Goal: Information Seeking & Learning: Learn about a topic

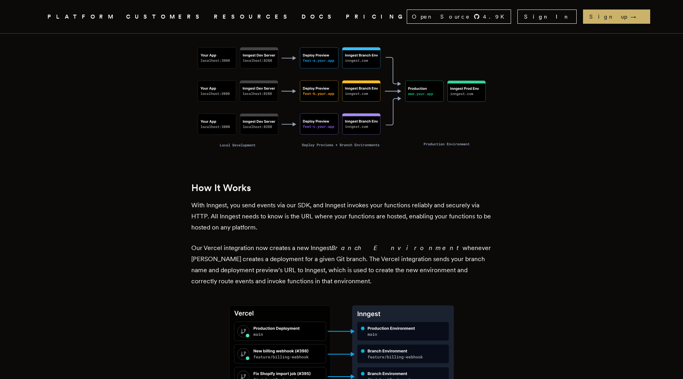
scroll to position [672, 0]
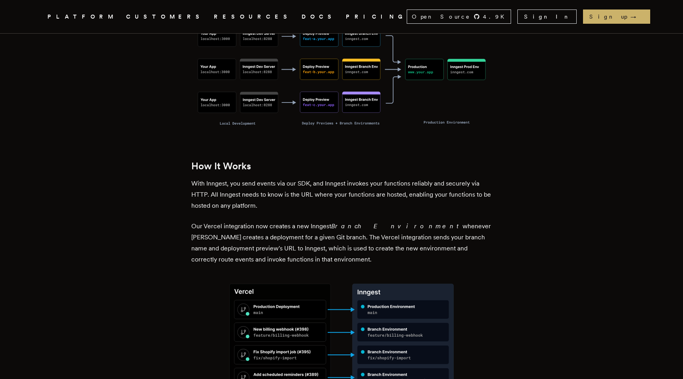
click at [279, 181] on p "With Inngest, you send events via our SDK, and Inngest invokes your functions r…" at bounding box center [341, 194] width 300 height 33
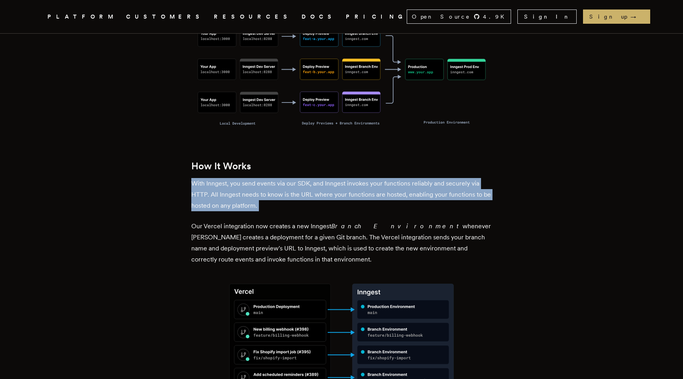
click at [279, 181] on p "With Inngest, you send events via our SDK, and Inngest invokes your functions r…" at bounding box center [341, 194] width 300 height 33
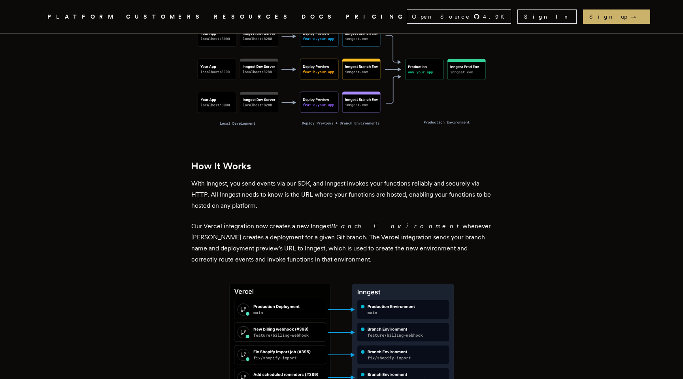
click at [323, 178] on p "With Inngest, you send events via our SDK, and Inngest invokes your functions r…" at bounding box center [341, 194] width 300 height 33
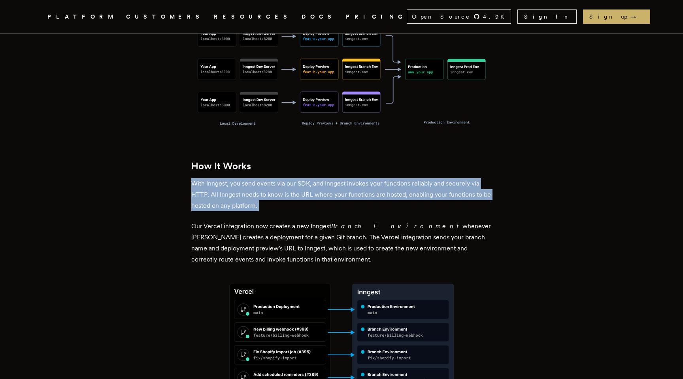
click at [323, 178] on p "With Inngest, you send events via our SDK, and Inngest invokes your functions r…" at bounding box center [341, 194] width 300 height 33
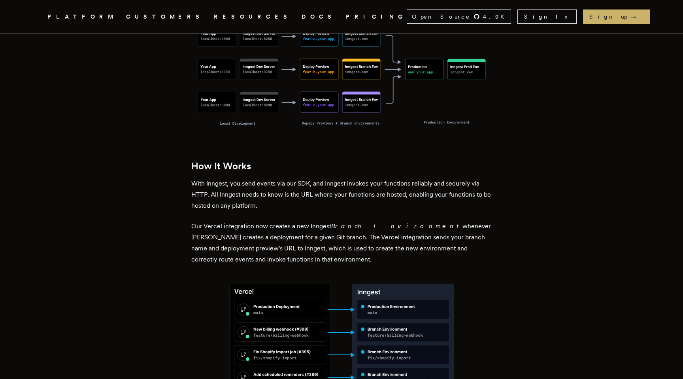
click at [255, 221] on p "Our Vercel integration now creates a new Inngest Branch Environment whenever Ve…" at bounding box center [341, 243] width 300 height 44
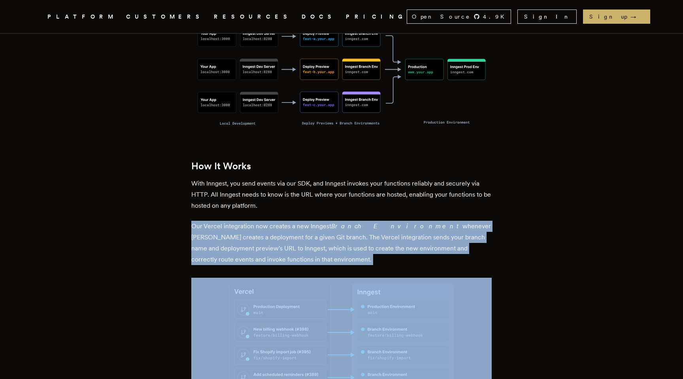
click at [255, 221] on p "Our Vercel integration now creates a new Inngest Branch Environment whenever Ve…" at bounding box center [341, 243] width 300 height 44
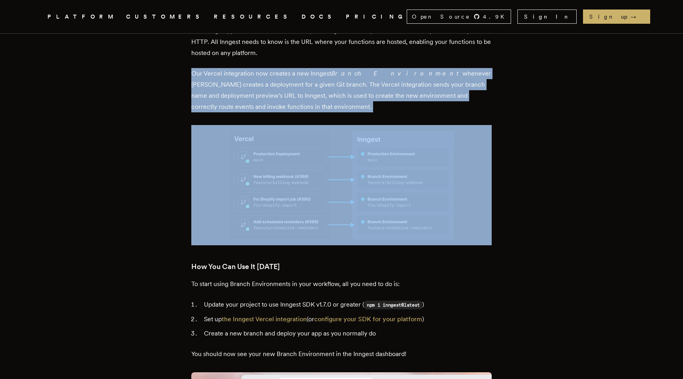
scroll to position [826, 0]
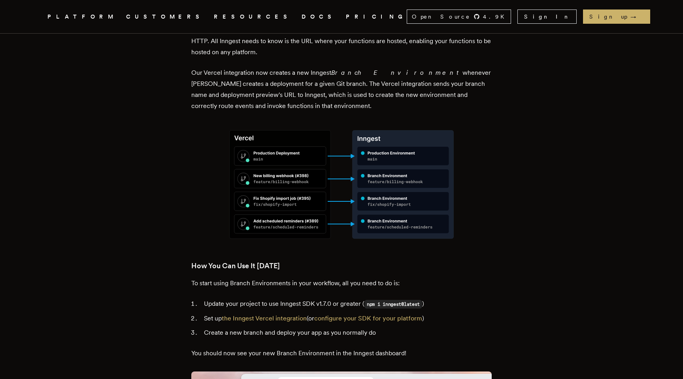
click at [272, 278] on p "To start using Branch Environments in your workflow, all you need to do is:" at bounding box center [341, 283] width 300 height 11
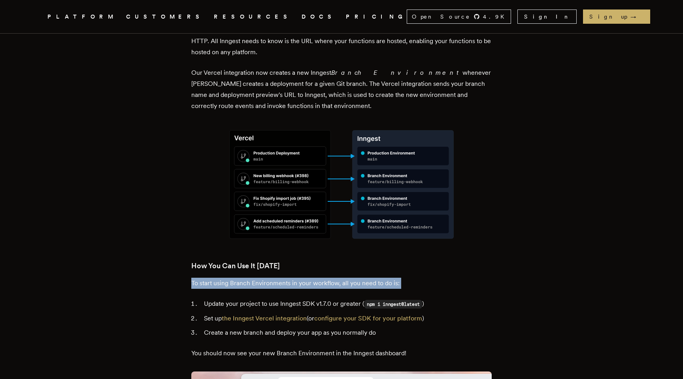
click at [272, 278] on p "To start using Branch Environments in your workflow, all you need to do is:" at bounding box center [341, 283] width 300 height 11
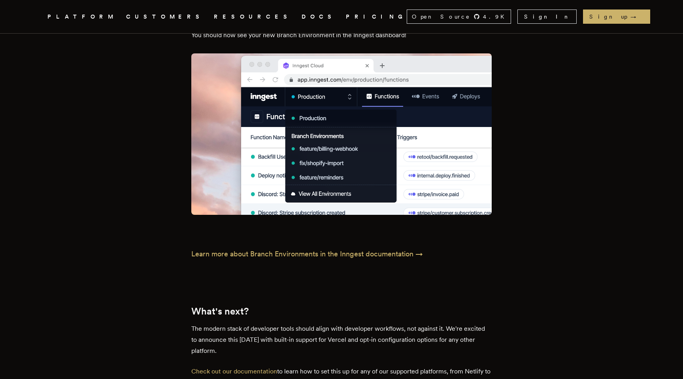
scroll to position [1144, 0]
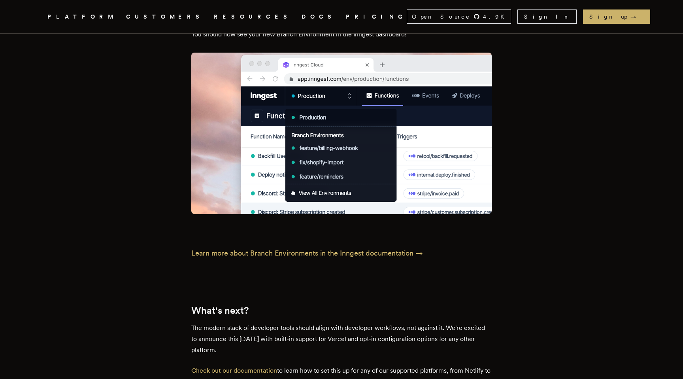
click at [326, 322] on p "The modern stack of developer tools should align with developer workflows, not …" at bounding box center [341, 338] width 300 height 33
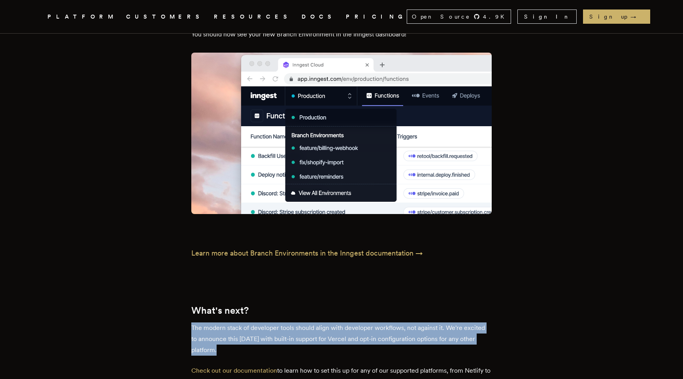
click at [326, 322] on p "The modern stack of developer tools should align with developer workflows, not …" at bounding box center [341, 338] width 300 height 33
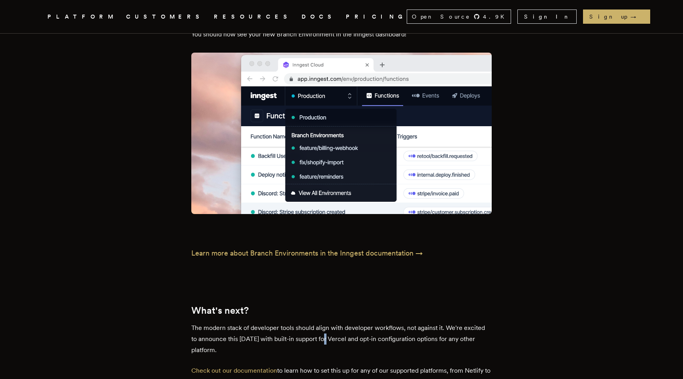
click at [326, 322] on p "The modern stack of developer tools should align with developer workflows, not …" at bounding box center [341, 338] width 300 height 33
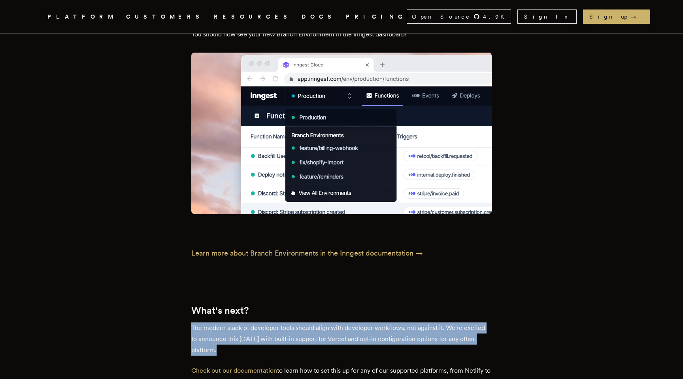
click at [326, 322] on p "The modern stack of developer tools should align with developer workflows, not …" at bounding box center [341, 338] width 300 height 33
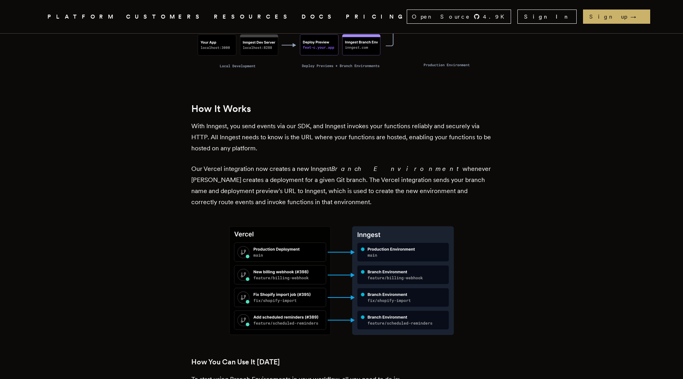
scroll to position [729, 0]
